Goal: Information Seeking & Learning: Learn about a topic

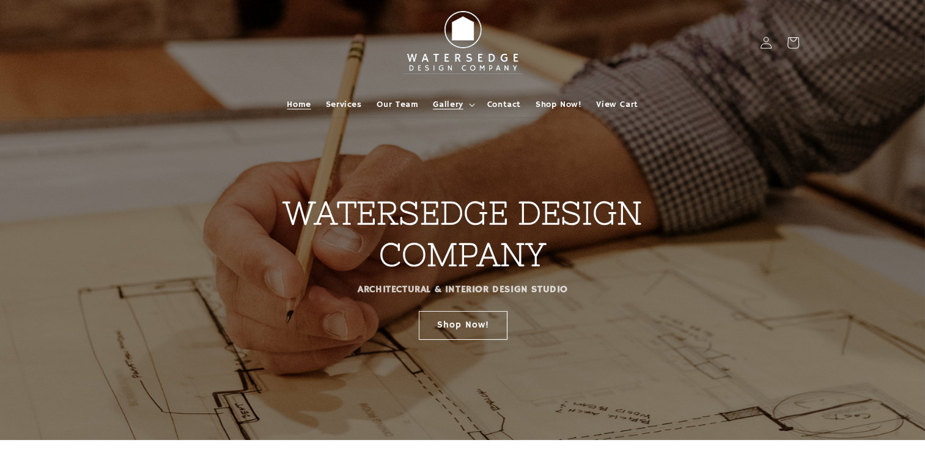
click at [440, 109] on span "Gallery" at bounding box center [448, 104] width 30 height 11
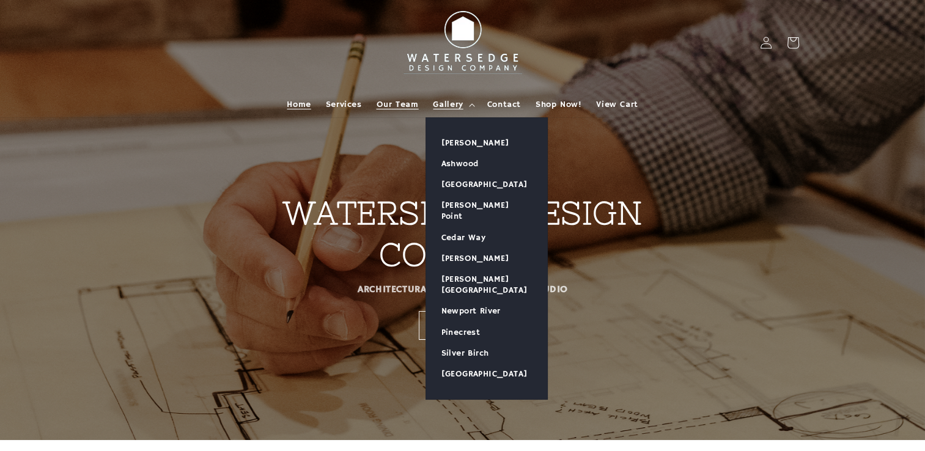
click at [385, 105] on span "Our Team" at bounding box center [398, 104] width 42 height 11
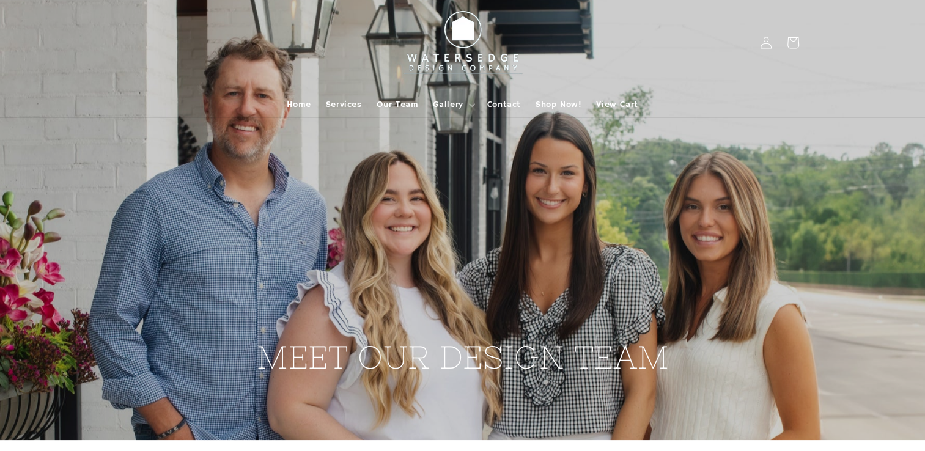
click at [346, 103] on span "Services" at bounding box center [344, 104] width 36 height 11
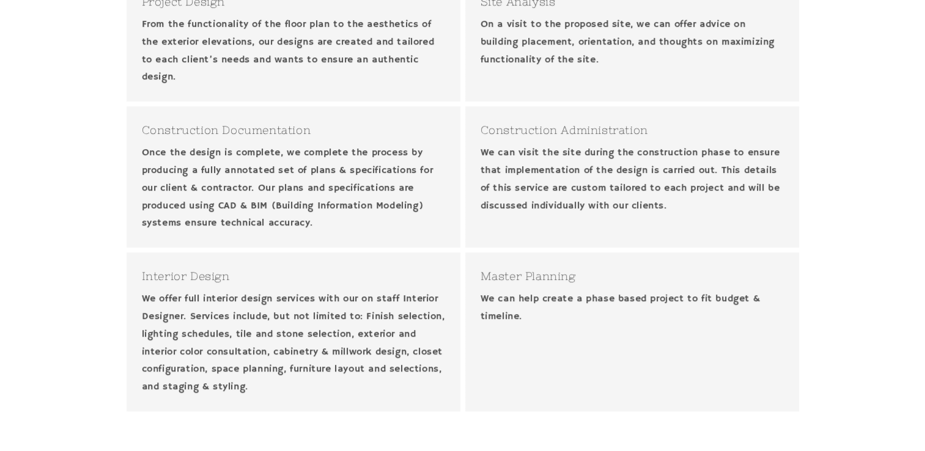
scroll to position [489, 0]
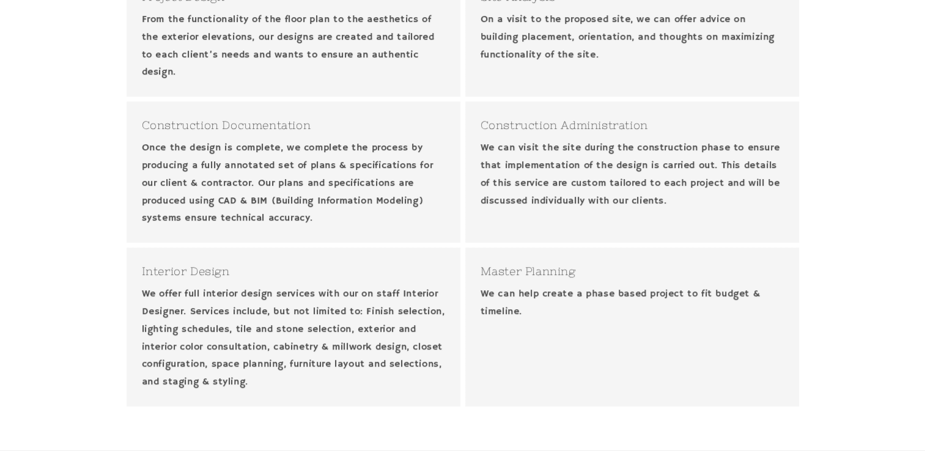
click at [509, 275] on h3 "Master Planning" at bounding box center [631, 271] width 303 height 17
click at [507, 299] on p "We can help create a phase based project to fit budget & timeline." at bounding box center [631, 302] width 303 height 35
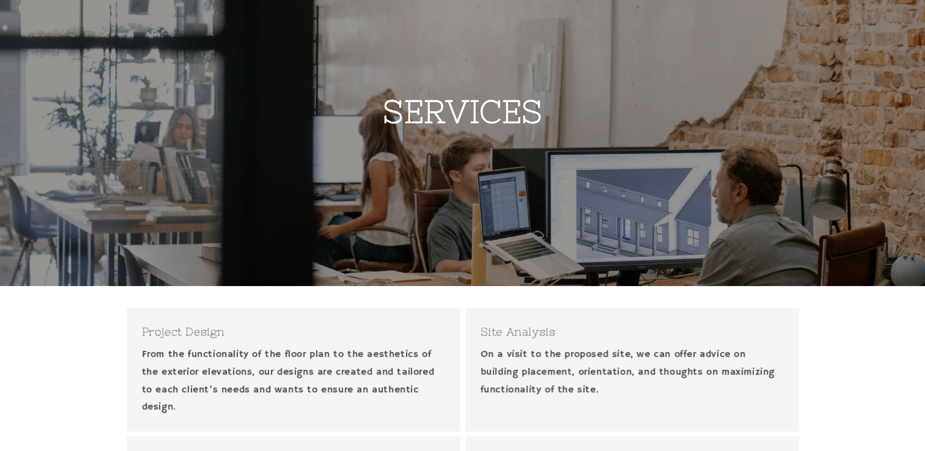
scroll to position [0, 0]
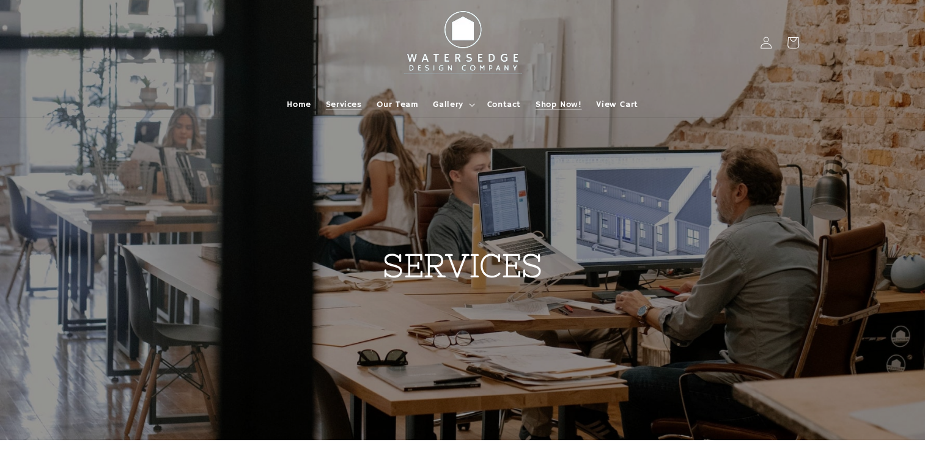
click at [560, 100] on span "Shop Now!" at bounding box center [558, 104] width 46 height 11
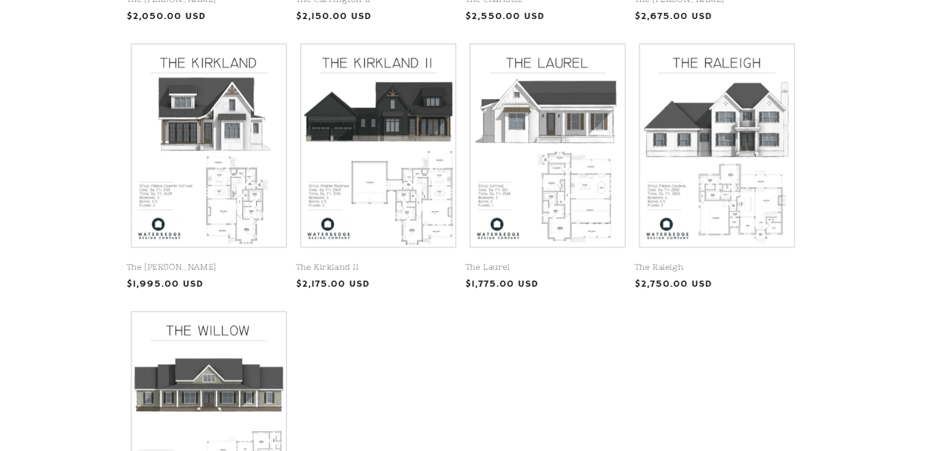
scroll to position [550, 0]
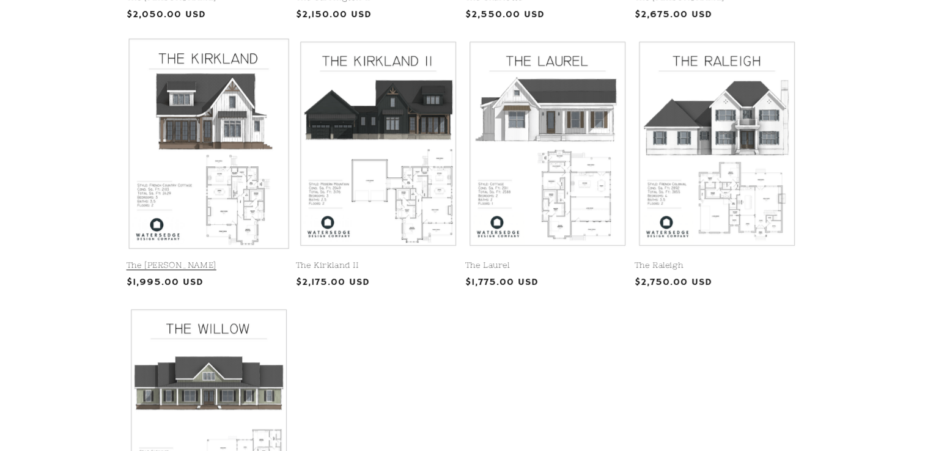
click at [254, 260] on link "The Kirkland" at bounding box center [209, 265] width 164 height 10
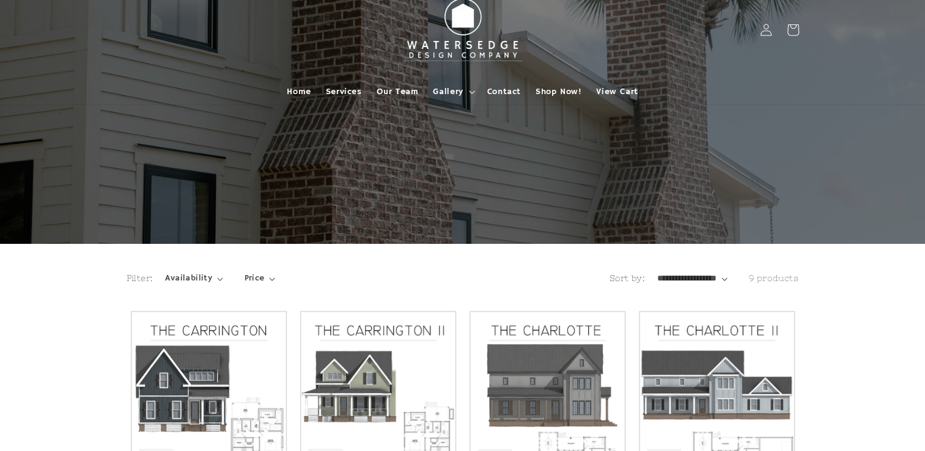
scroll to position [0, 0]
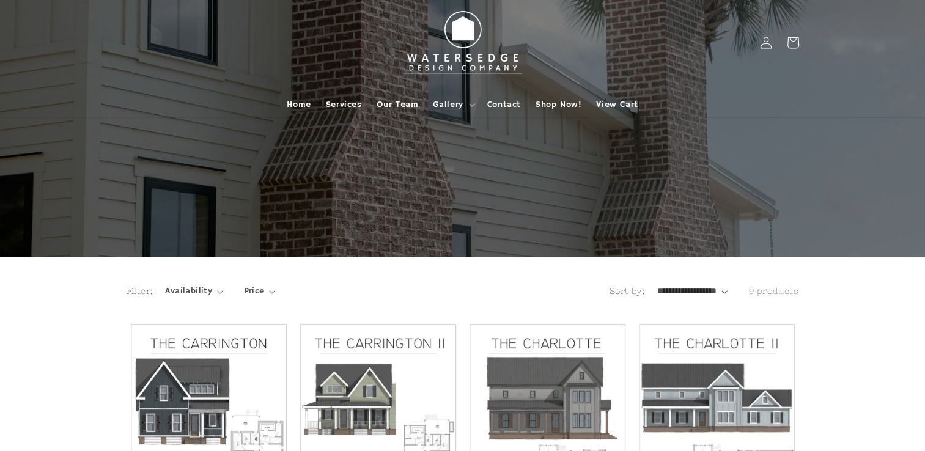
click at [435, 101] on span "Gallery" at bounding box center [448, 104] width 30 height 11
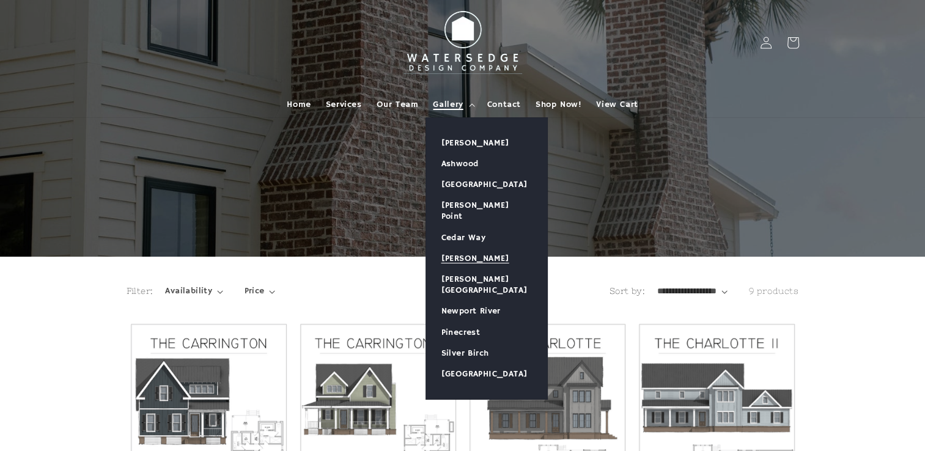
click at [455, 248] on link "[PERSON_NAME]" at bounding box center [486, 258] width 121 height 21
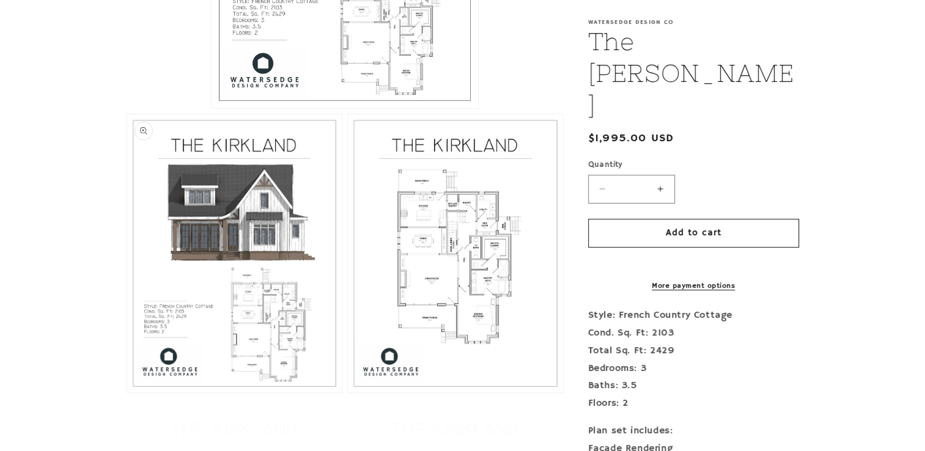
scroll to position [550, 0]
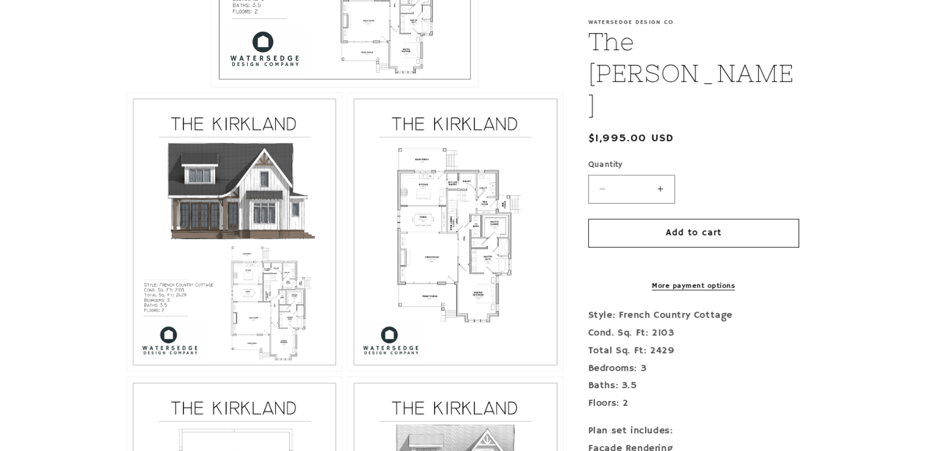
click at [348, 371] on button "Open media 3 in modal" at bounding box center [348, 371] width 0 height 0
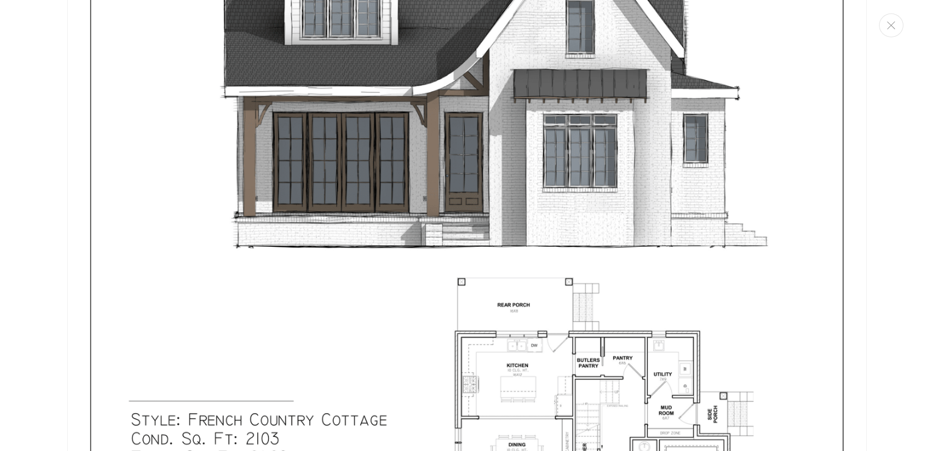
scroll to position [0, 0]
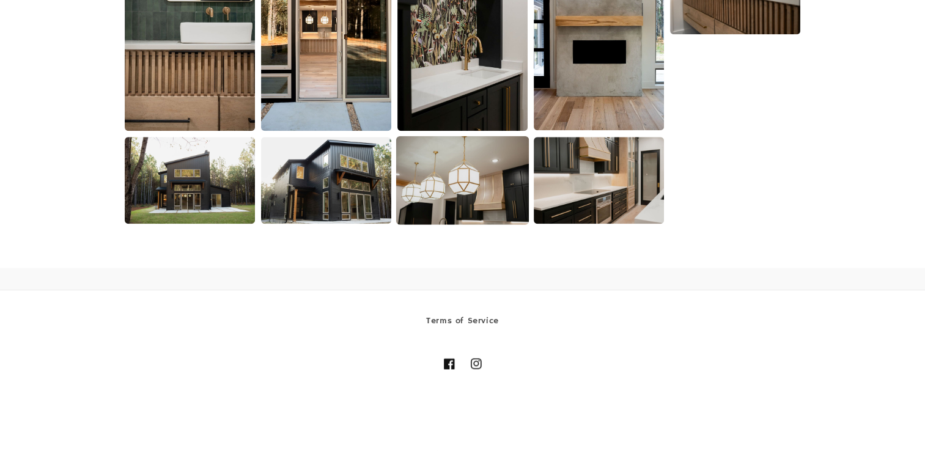
scroll to position [1322, 0]
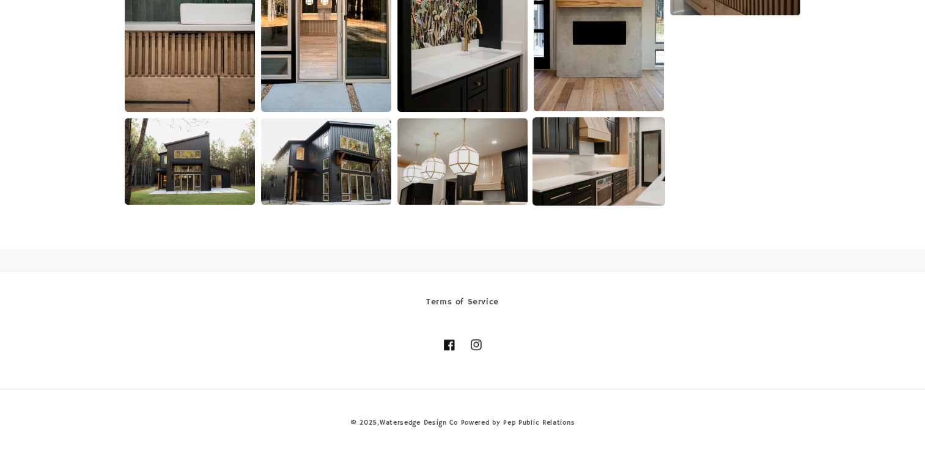
click at [570, 182] on img at bounding box center [598, 161] width 133 height 89
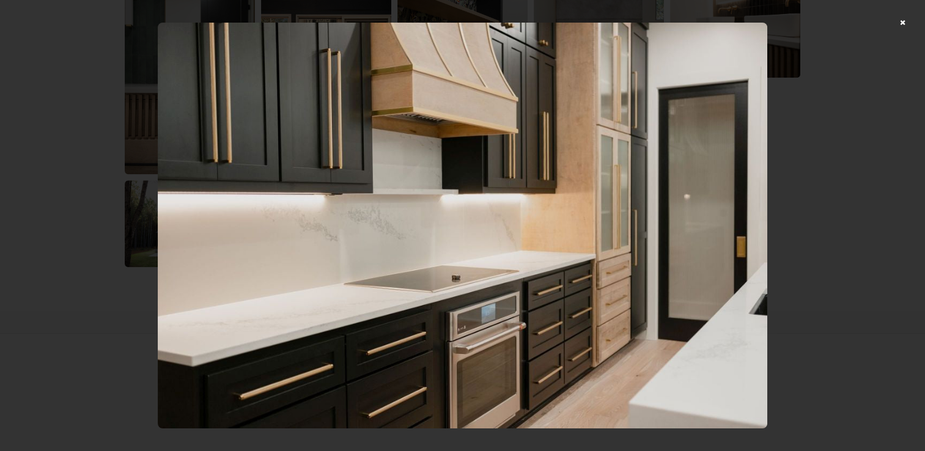
scroll to position [1078, 0]
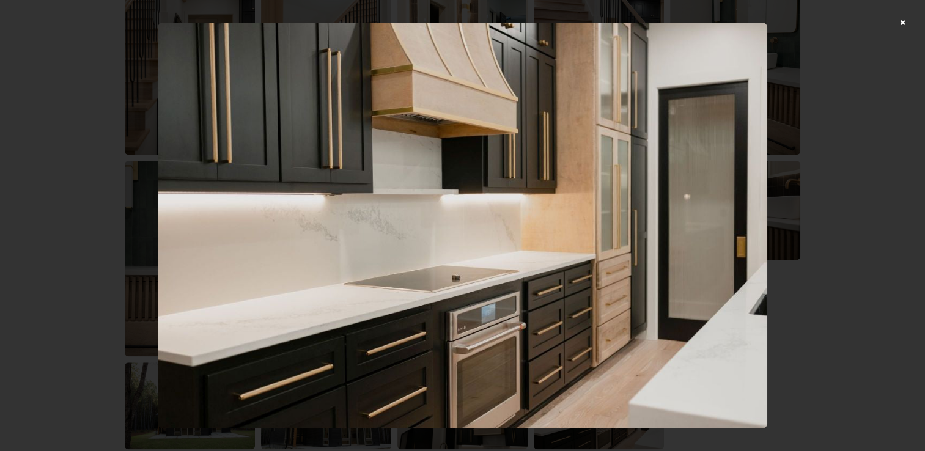
click at [688, 212] on img at bounding box center [462, 226] width 609 height 406
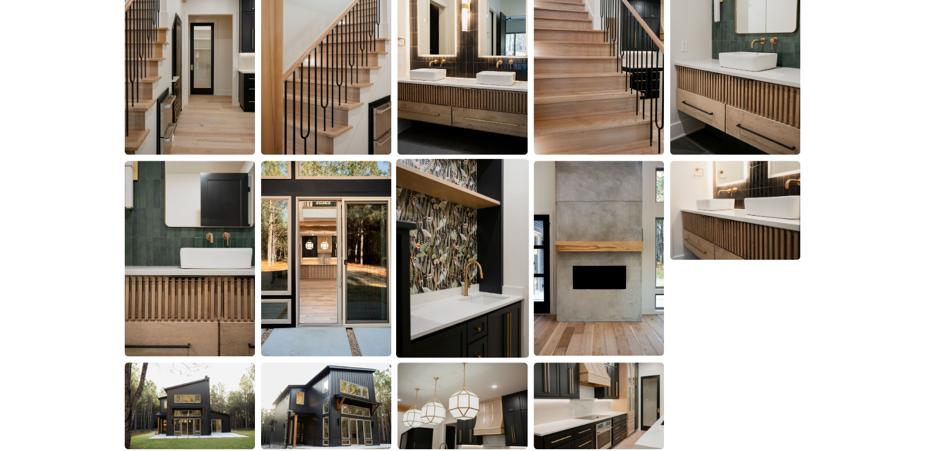
click at [455, 241] on img at bounding box center [462, 258] width 133 height 199
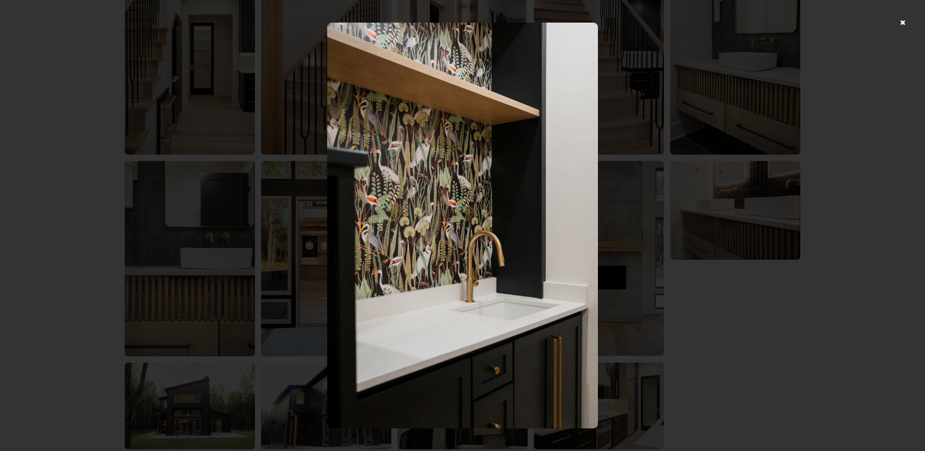
click at [455, 238] on img at bounding box center [462, 226] width 271 height 406
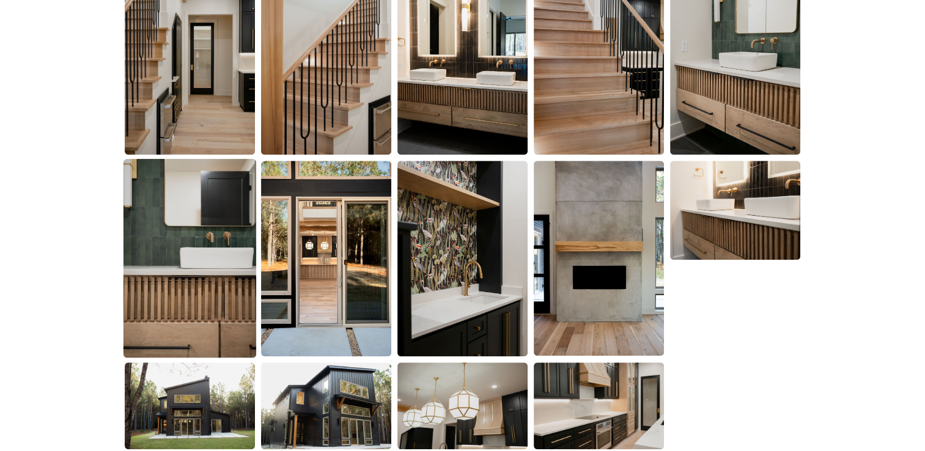
click at [152, 265] on img at bounding box center [189, 258] width 133 height 199
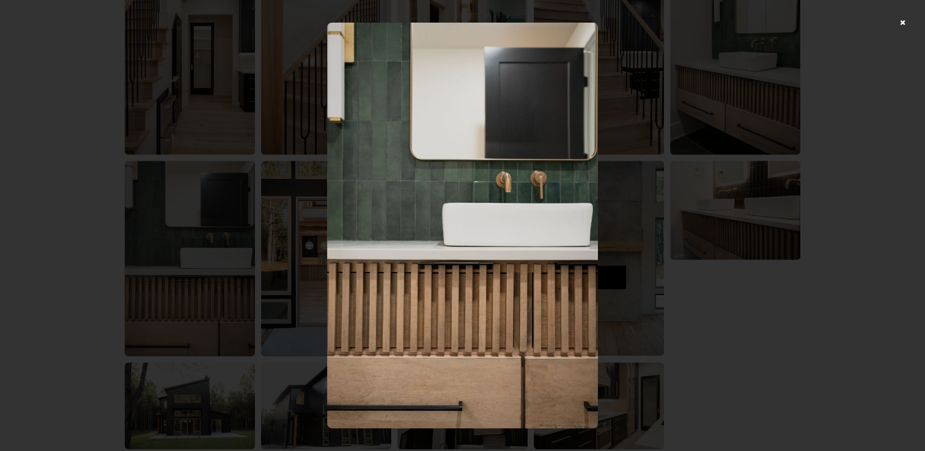
click at [545, 209] on img at bounding box center [462, 226] width 271 height 406
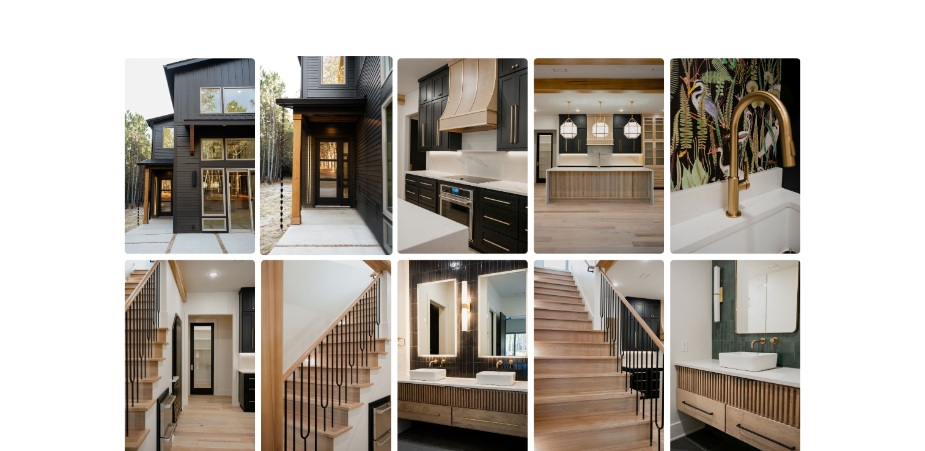
scroll to position [772, 0]
